Goal: Information Seeking & Learning: Find contact information

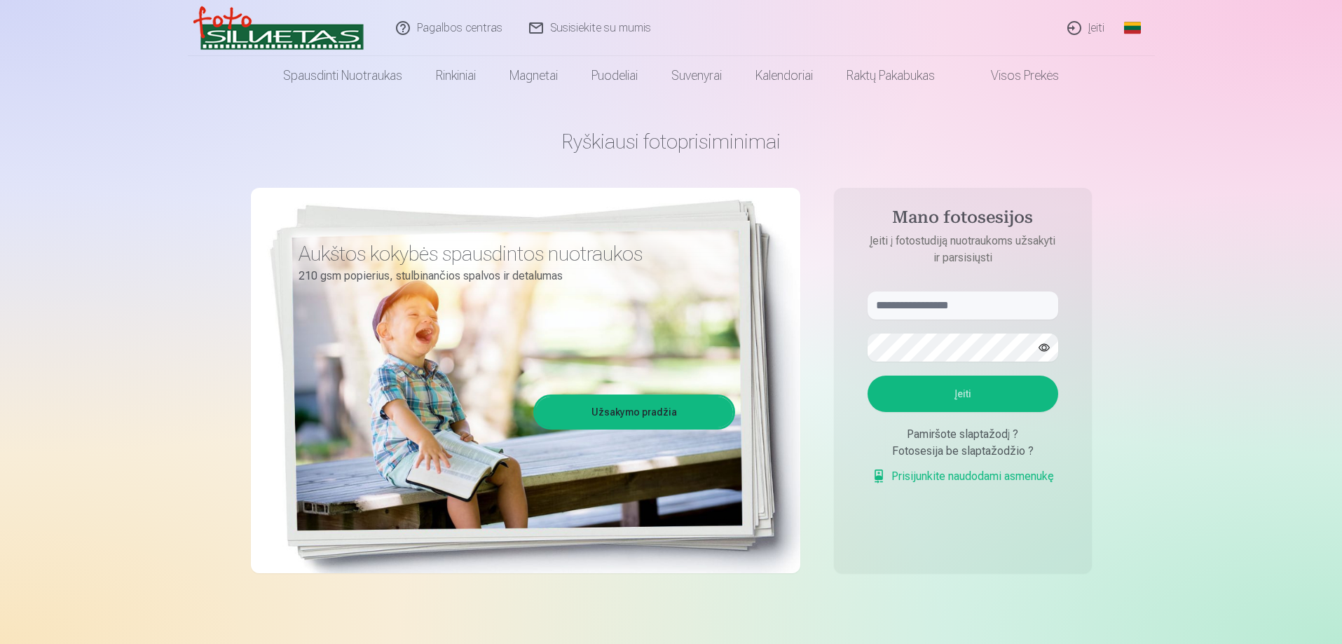
click at [585, 29] on link "Susisiekite su mumis" at bounding box center [591, 28] width 149 height 56
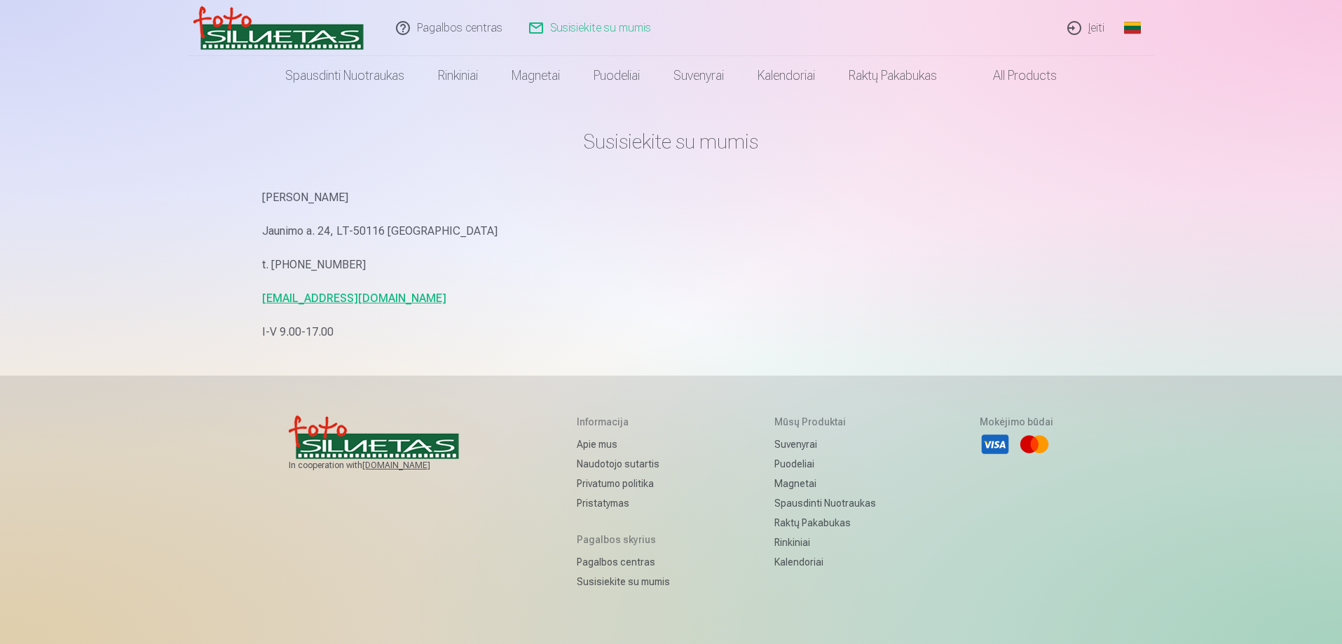
click at [600, 24] on link "Susisiekite su mumis" at bounding box center [591, 28] width 149 height 56
drag, startPoint x: 363, startPoint y: 307, endPoint x: 276, endPoint y: 306, distance: 86.9
click at [276, 306] on p "info@fotosiluetas.lt" at bounding box center [671, 299] width 819 height 20
click at [251, 301] on div "Susisiekite su mumis Angelė Kreivėnienė Jaunimo a. 24, LT-50116 Kaunas t. +370 …" at bounding box center [671, 380] width 841 height 761
drag, startPoint x: 260, startPoint y: 301, endPoint x: 369, endPoint y: 301, distance: 108.6
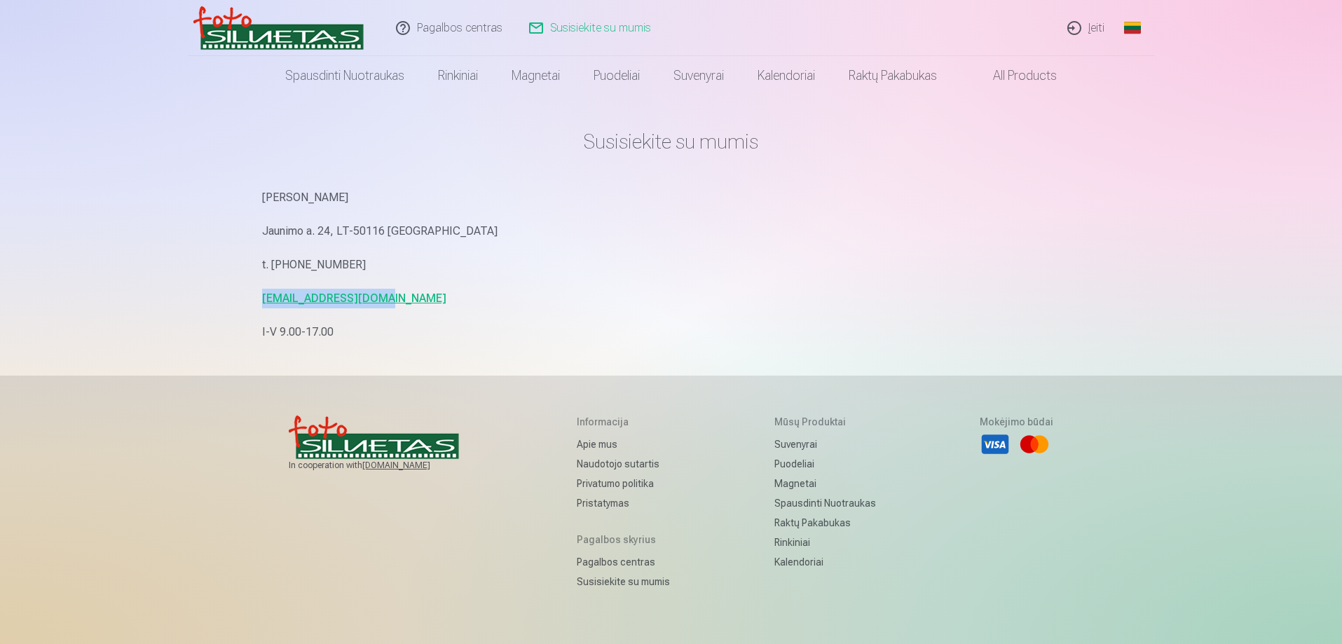
click at [380, 301] on div "Susisiekite su mumis Angelė Kreivėnienė Jaunimo a. 24, LT-50116 Kaunas t. +370 …" at bounding box center [671, 380] width 841 height 761
copy link "info@fotosiluetas.lt"
